Goal: Task Accomplishment & Management: Use online tool/utility

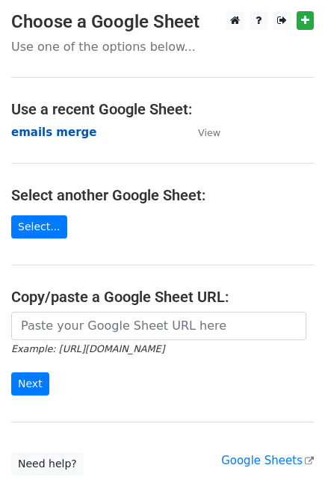
click at [49, 134] on strong "emails merge" at bounding box center [53, 132] width 85 height 13
click at [49, 129] on strong "emails merge" at bounding box center [53, 132] width 85 height 13
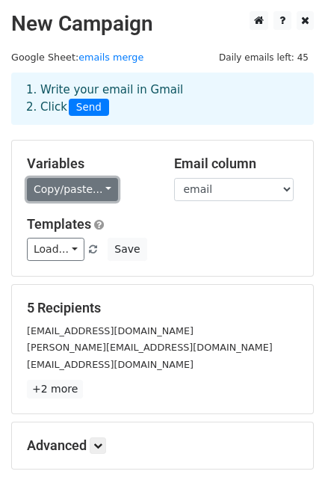
click at [97, 188] on link "Copy/paste..." at bounding box center [72, 189] width 91 height 23
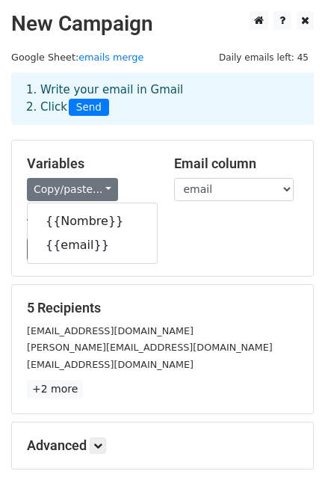
click at [230, 226] on h5 "Templates" at bounding box center [162, 224] width 271 height 16
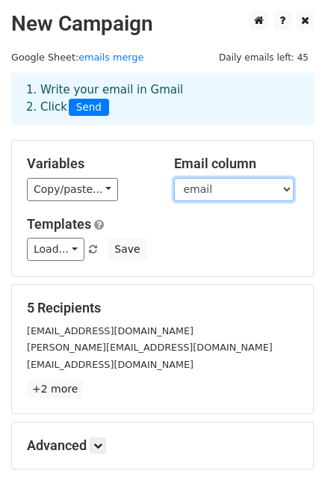
click at [229, 187] on select "Nombre email" at bounding box center [234, 189] width 120 height 23
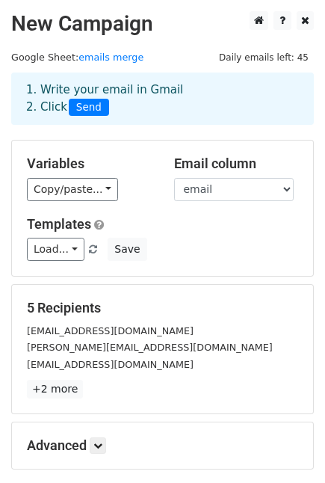
click at [155, 205] on div "Variables Copy/paste... {{Nombre}} {{email}} Email column Nombre email Template…" at bounding box center [162, 207] width 301 height 135
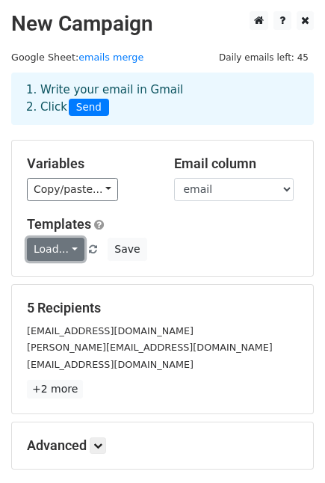
click at [75, 247] on link "Load..." at bounding box center [56, 249] width 58 height 23
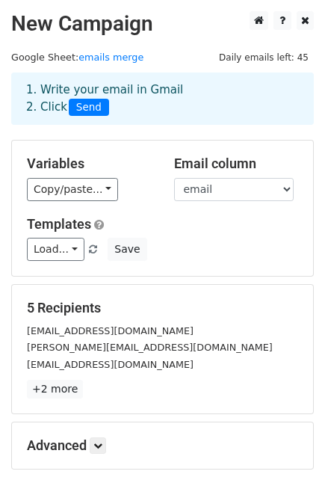
click at [297, 55] on span "Daily emails left: 45" at bounding box center [264, 57] width 100 height 16
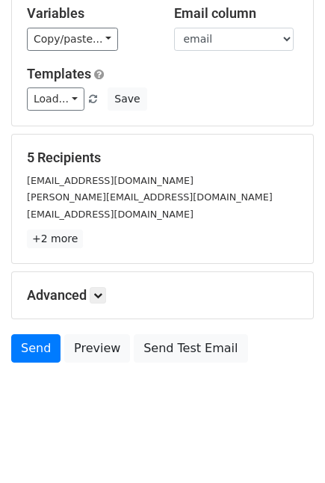
scroll to position [158, 0]
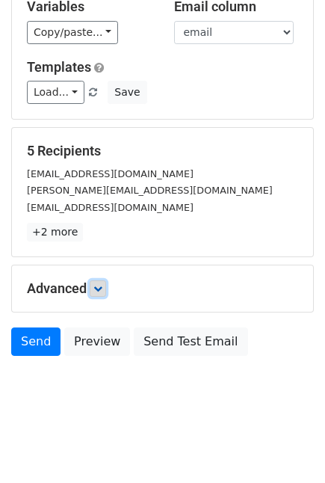
click at [96, 288] on icon at bounding box center [97, 288] width 9 height 9
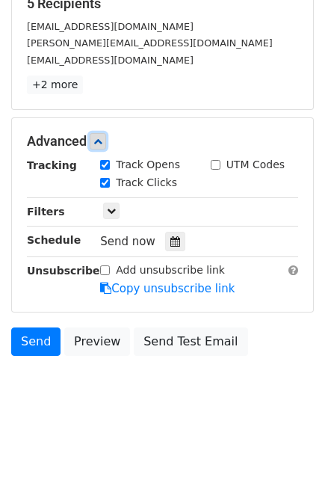
scroll to position [305, 0]
click at [108, 187] on div "Track Clicks" at bounding box center [138, 183] width 77 height 16
click at [103, 180] on input "Track Clicks" at bounding box center [105, 183] width 10 height 10
checkbox input "false"
click at [103, 164] on input "Track Opens" at bounding box center [105, 165] width 10 height 10
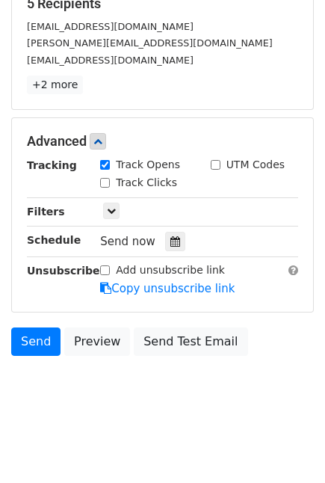
checkbox input "false"
click at [108, 214] on icon at bounding box center [111, 210] width 9 height 9
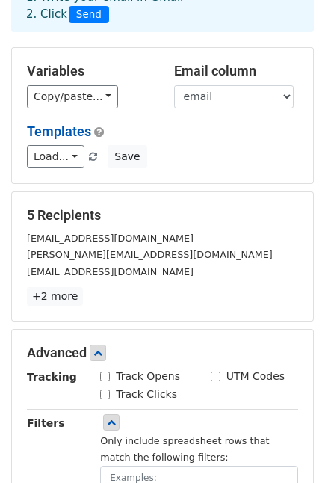
scroll to position [64, 0]
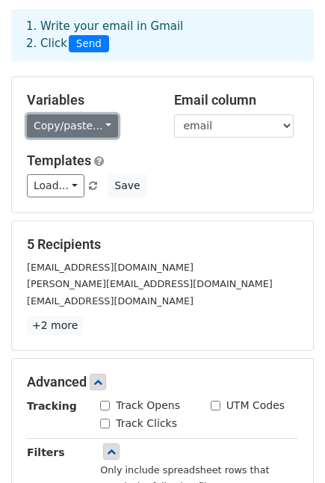
click at [97, 120] on link "Copy/paste..." at bounding box center [72, 125] width 91 height 23
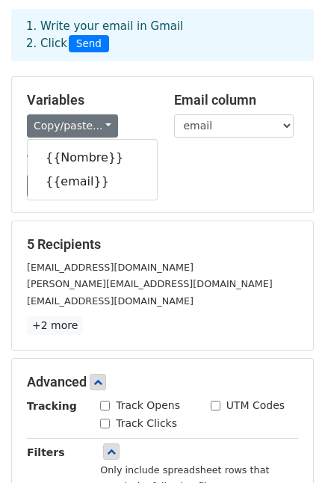
click at [139, 116] on div "Copy/paste... {{Nombre}} {{email}}" at bounding box center [89, 125] width 125 height 23
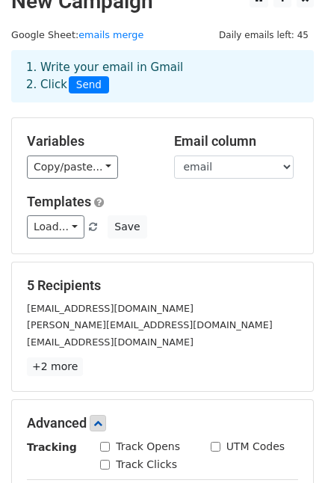
scroll to position [0, 0]
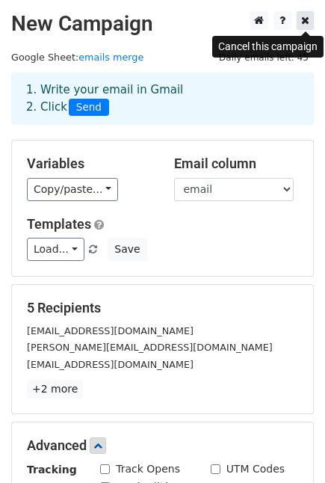
click at [303, 22] on icon at bounding box center [305, 20] width 8 height 10
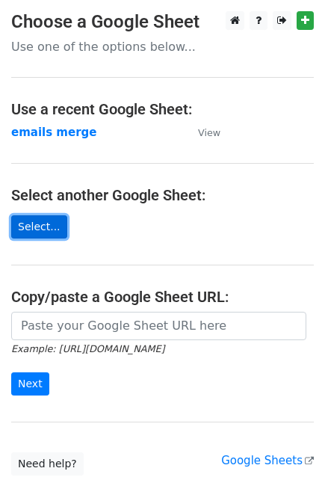
click at [30, 227] on link "Select..." at bounding box center [39, 226] width 56 height 23
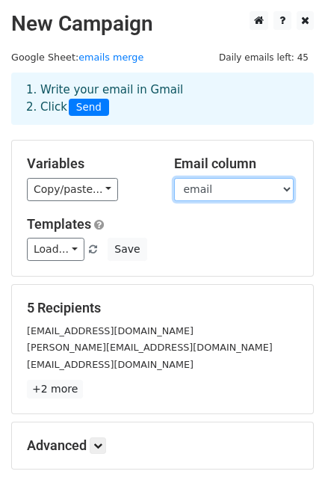
click at [281, 186] on select "Nombre email Empresa" at bounding box center [234, 189] width 120 height 23
click at [174, 178] on select "Nombre email Empresa" at bounding box center [234, 189] width 120 height 23
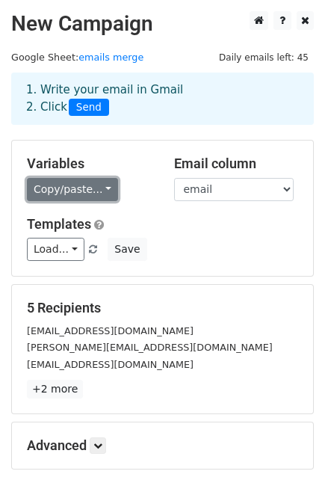
click at [99, 194] on link "Copy/paste..." at bounding box center [72, 189] width 91 height 23
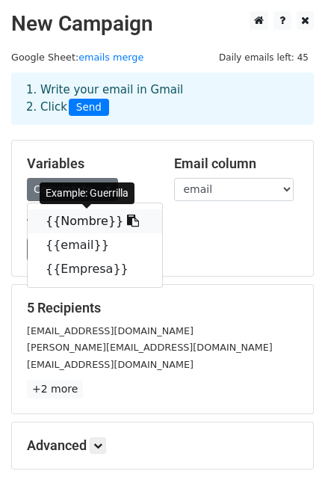
click at [86, 224] on link "{{Nombre}}" at bounding box center [95, 221] width 134 height 24
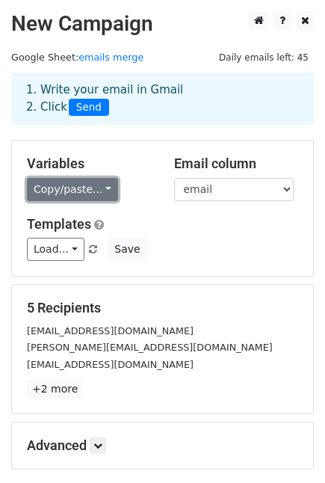
click at [66, 195] on link "Copy/paste..." at bounding box center [72, 189] width 91 height 23
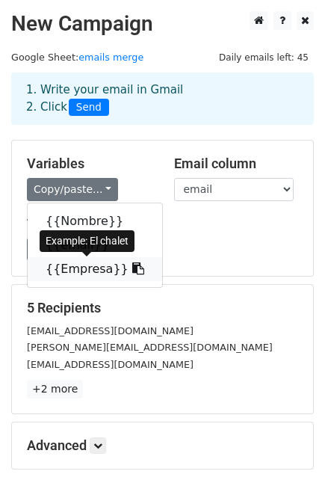
click at [68, 265] on link "{{Empresa}}" at bounding box center [95, 269] width 134 height 24
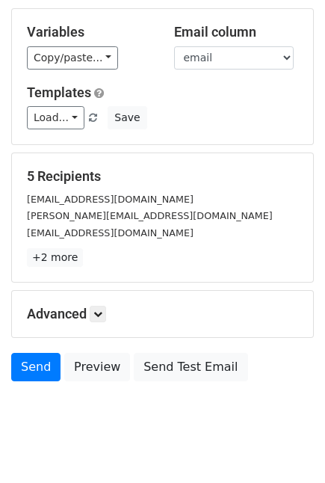
scroll to position [158, 0]
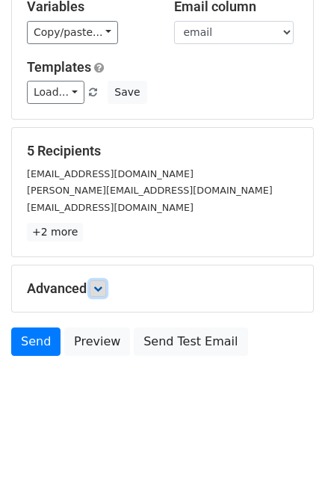
click at [99, 288] on icon at bounding box center [97, 288] width 9 height 9
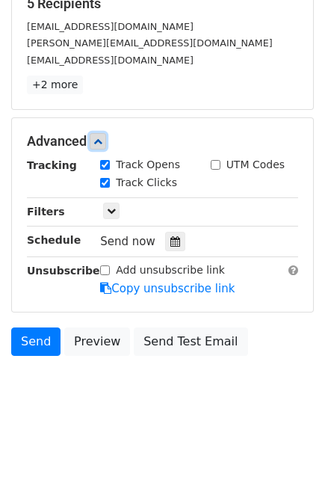
scroll to position [305, 0]
click at [105, 182] on input "Track Clicks" at bounding box center [105, 183] width 10 height 10
checkbox input "false"
click at [108, 212] on icon at bounding box center [111, 210] width 9 height 9
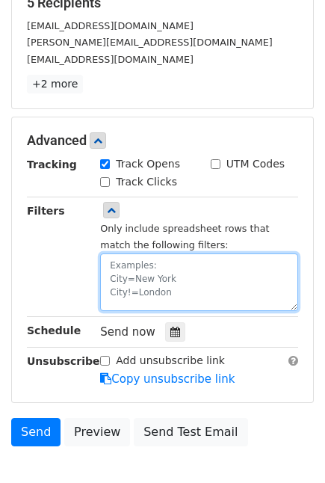
click at [125, 270] on textarea at bounding box center [199, 282] width 198 height 58
paste textarea "El chalet"
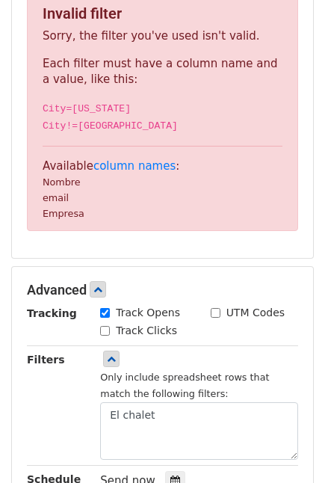
click at [111, 205] on p "Available column names : Nombre email Empresa" at bounding box center [163, 189] width 240 height 63
click at [108, 170] on link "column names" at bounding box center [134, 165] width 82 height 13
click at [52, 188] on small "Nombre" at bounding box center [62, 181] width 38 height 11
click at [53, 198] on small "email" at bounding box center [56, 197] width 26 height 11
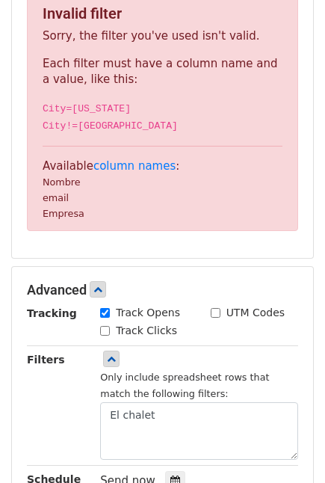
click at [76, 127] on code "City=New York City!=London" at bounding box center [110, 117] width 135 height 28
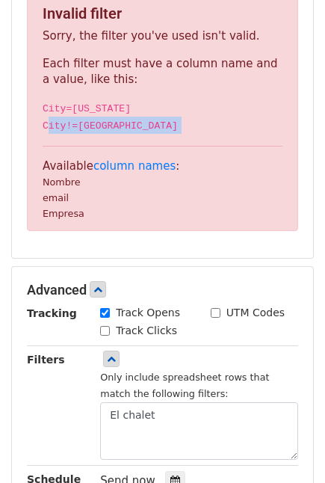
click at [77, 127] on code "City=New York City!=London" at bounding box center [110, 117] width 135 height 28
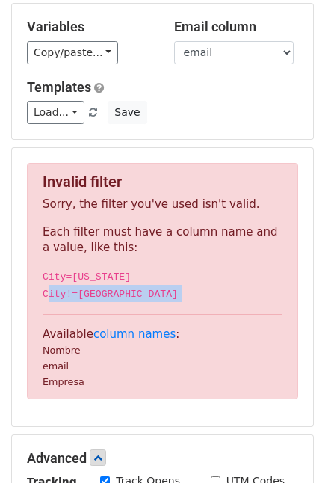
scroll to position [166, 0]
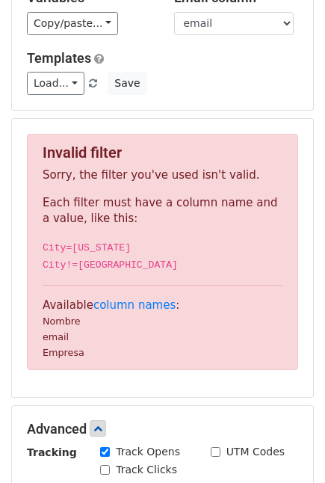
click at [52, 342] on small "email" at bounding box center [56, 336] width 26 height 11
click at [66, 256] on div "Invalid filter Sorry, the filter you've used isn't valid. Each filter must have…" at bounding box center [162, 251] width 271 height 235
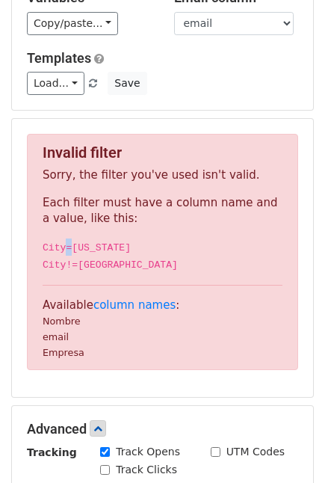
click at [63, 249] on code "City=New York City!=London" at bounding box center [110, 256] width 135 height 28
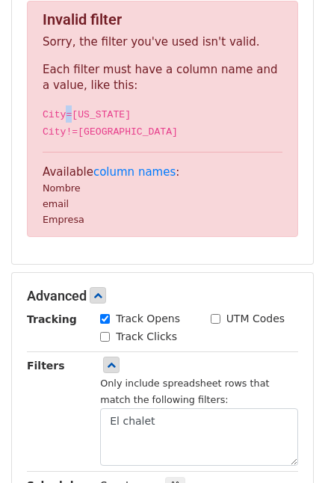
scroll to position [332, 0]
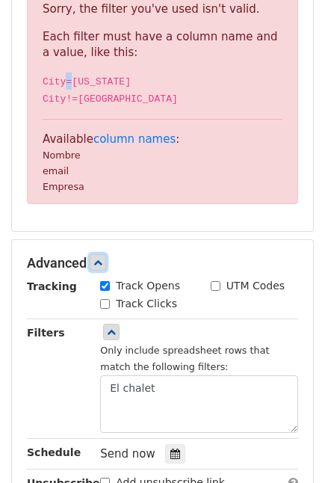
click at [98, 267] on icon at bounding box center [97, 262] width 9 height 9
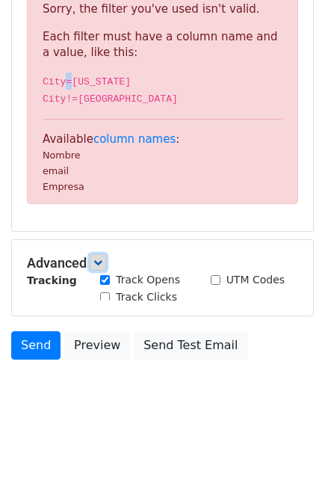
scroll to position [314, 0]
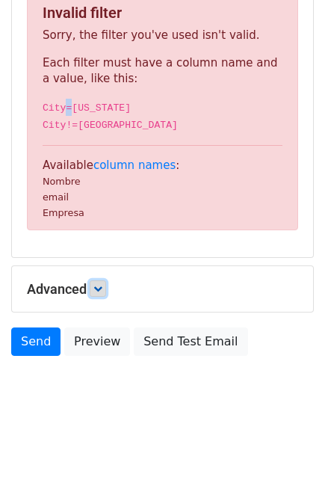
click at [97, 286] on icon at bounding box center [97, 288] width 9 height 9
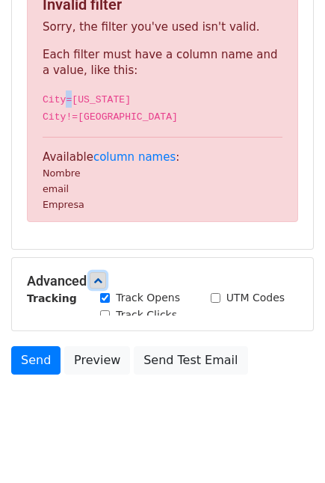
scroll to position [332, 0]
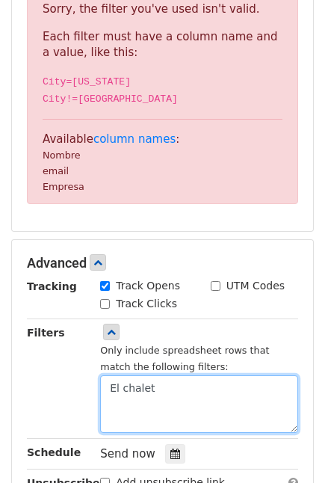
click at [108, 394] on textarea "El chalet" at bounding box center [199, 404] width 198 height 58
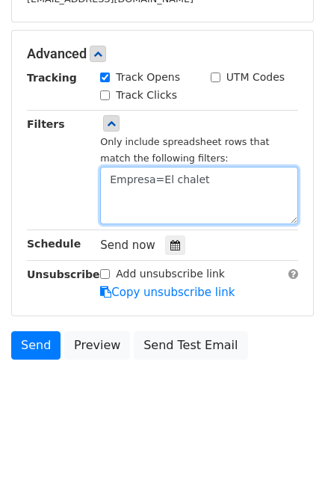
type textarea "Empresa=El chalet"
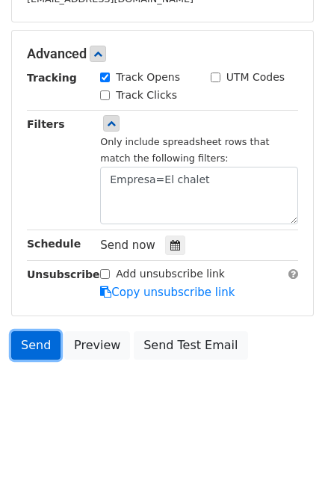
click at [37, 344] on link "Send" at bounding box center [35, 345] width 49 height 28
click at [35, 350] on link "Send" at bounding box center [35, 345] width 49 height 28
